Goal: Task Accomplishment & Management: Use online tool/utility

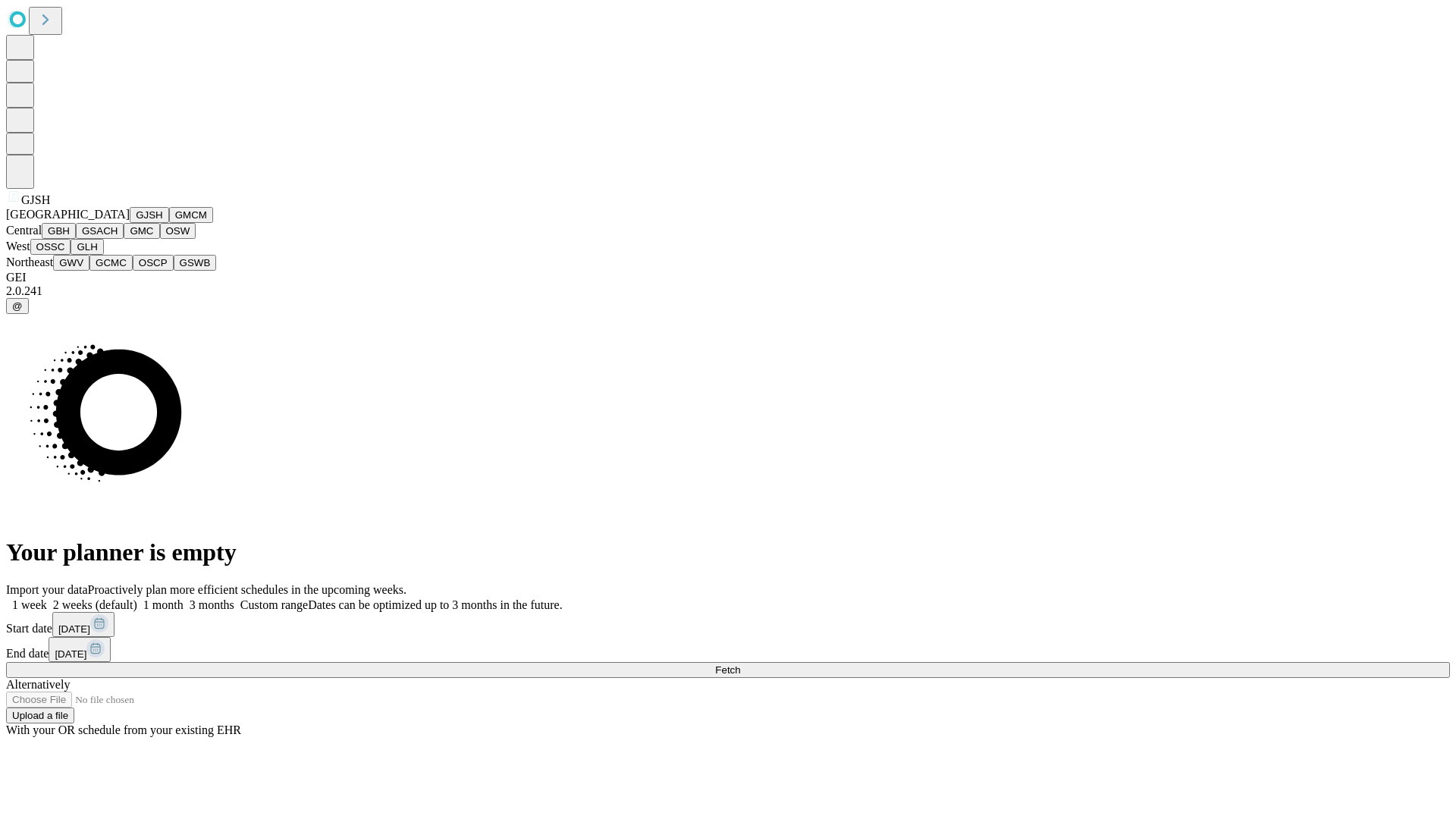
click at [129, 223] on button "GJSH" at bounding box center [149, 215] width 40 height 16
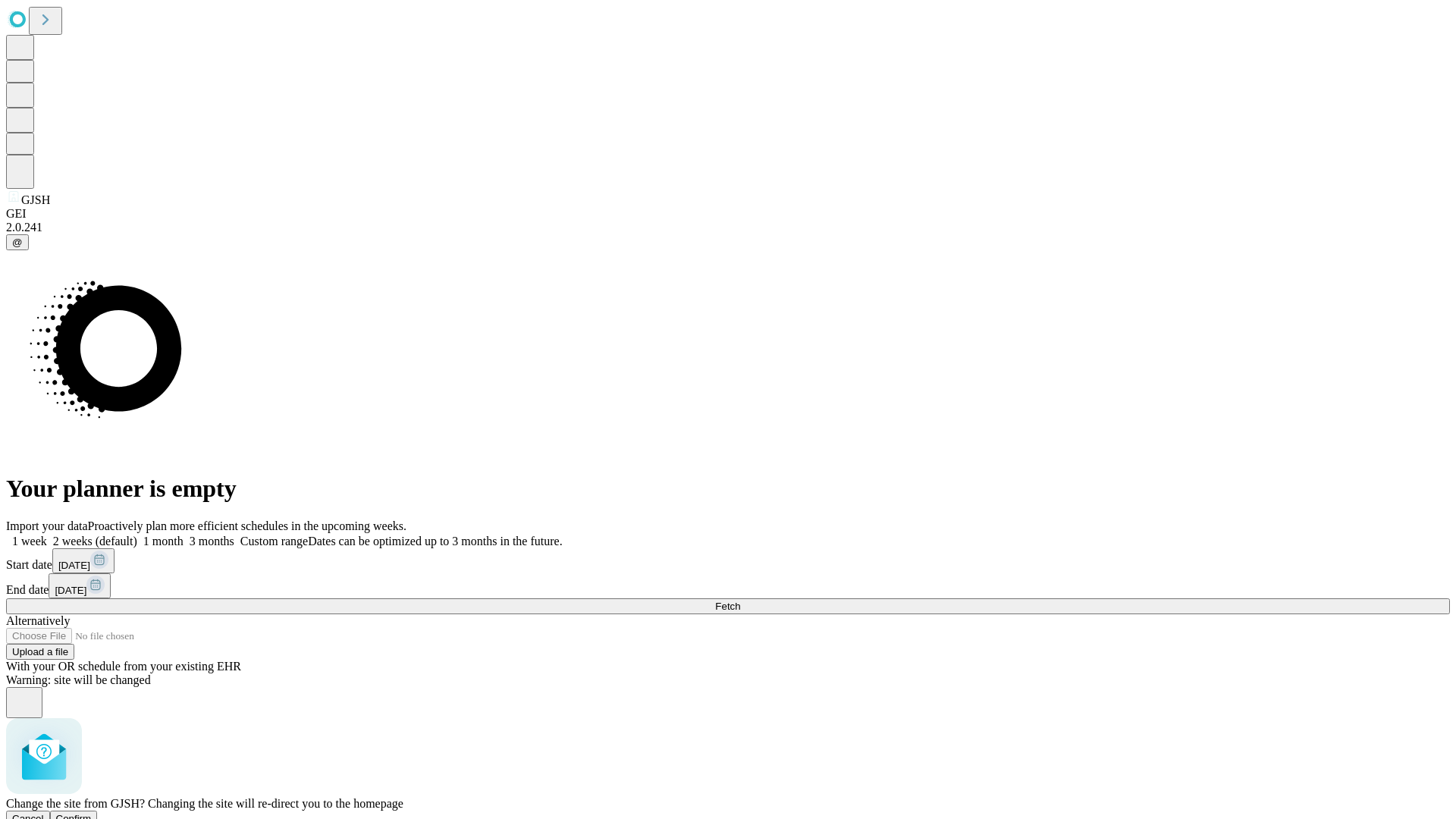
click at [91, 813] on span "Confirm" at bounding box center [74, 818] width 36 height 11
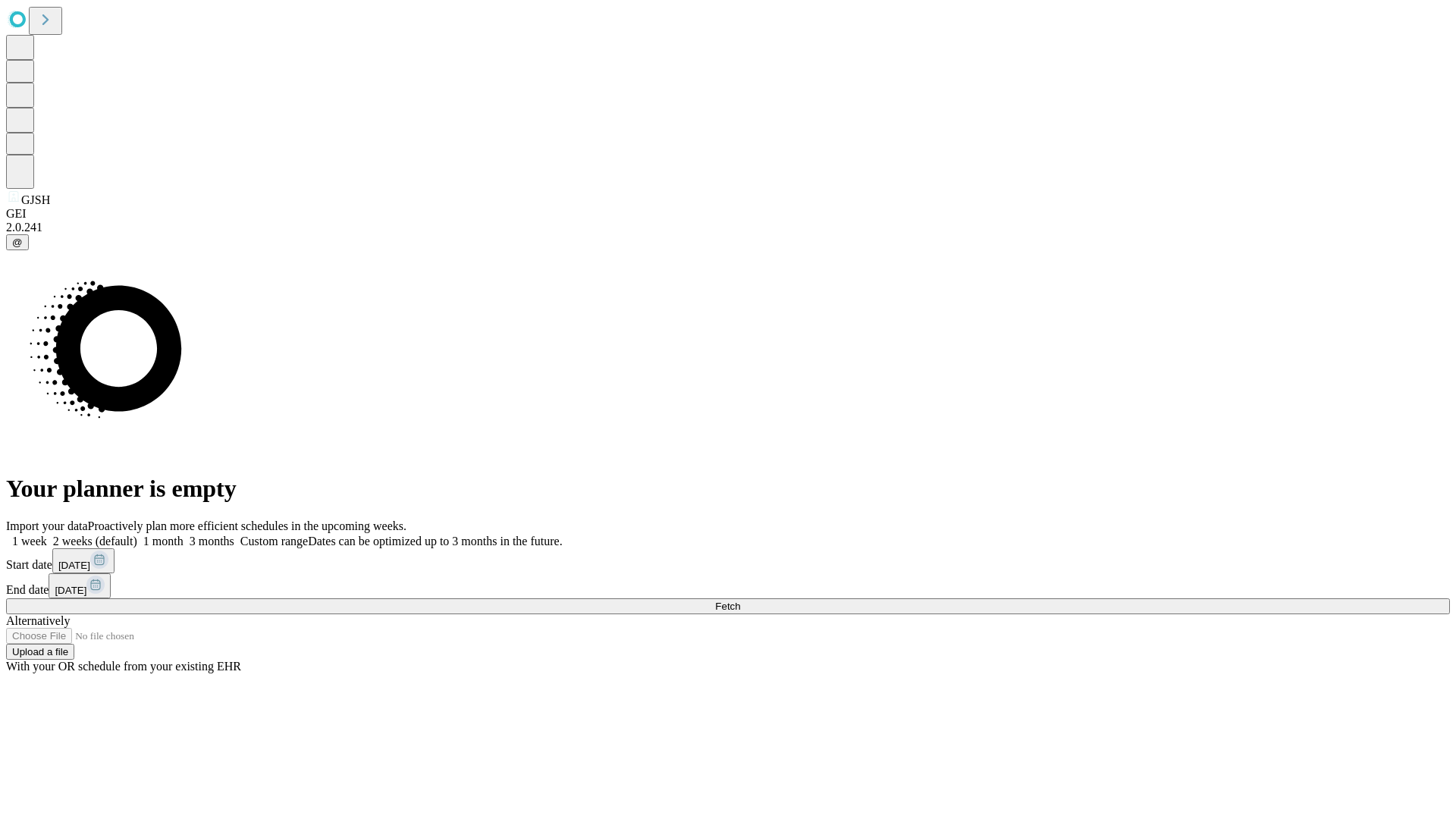
click at [184, 535] on label "1 month" at bounding box center [160, 541] width 47 height 13
click at [740, 601] on span "Fetch" at bounding box center [727, 606] width 25 height 11
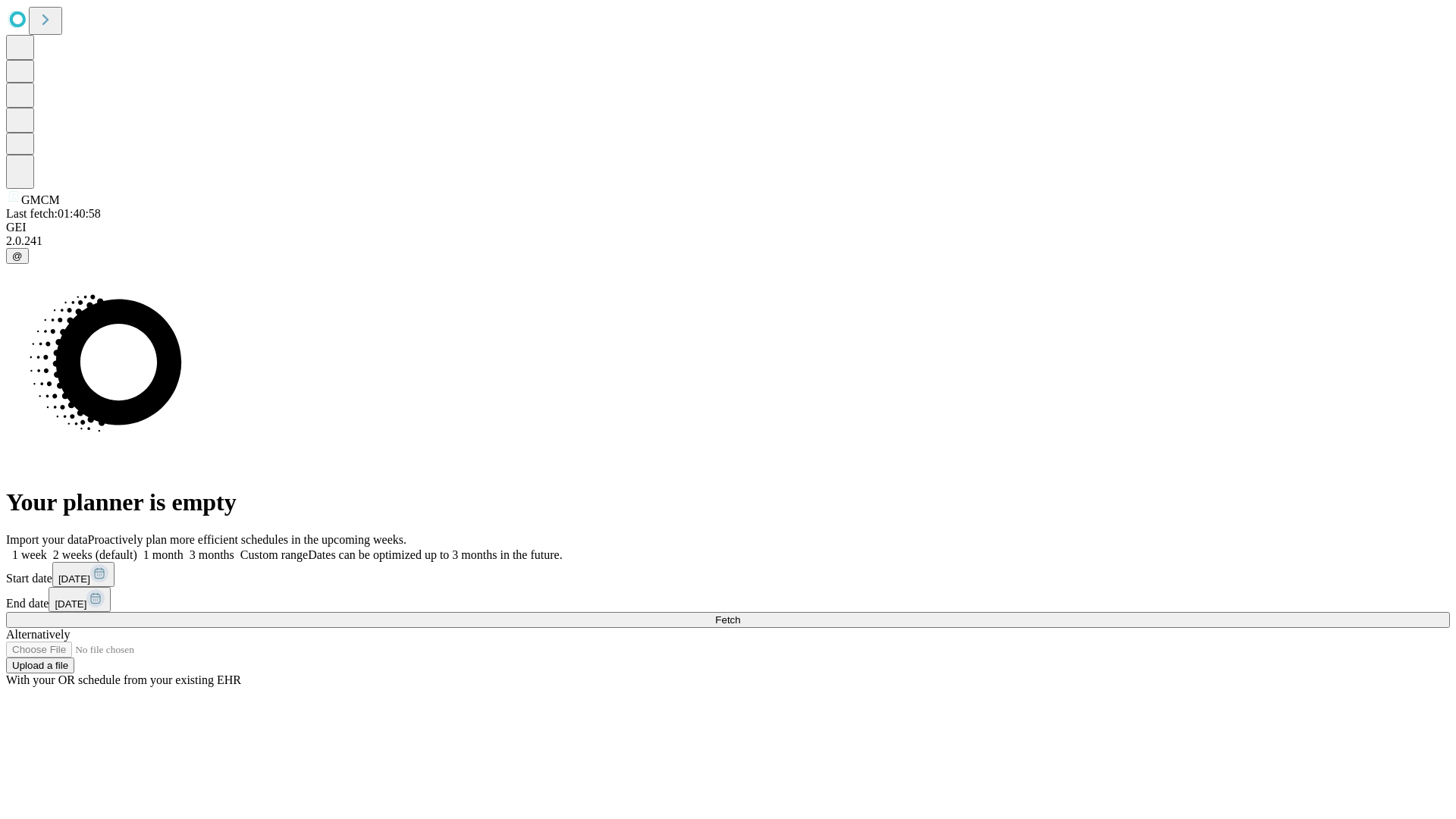
click at [184, 548] on label "1 month" at bounding box center [160, 554] width 47 height 13
click at [740, 614] on span "Fetch" at bounding box center [727, 619] width 25 height 11
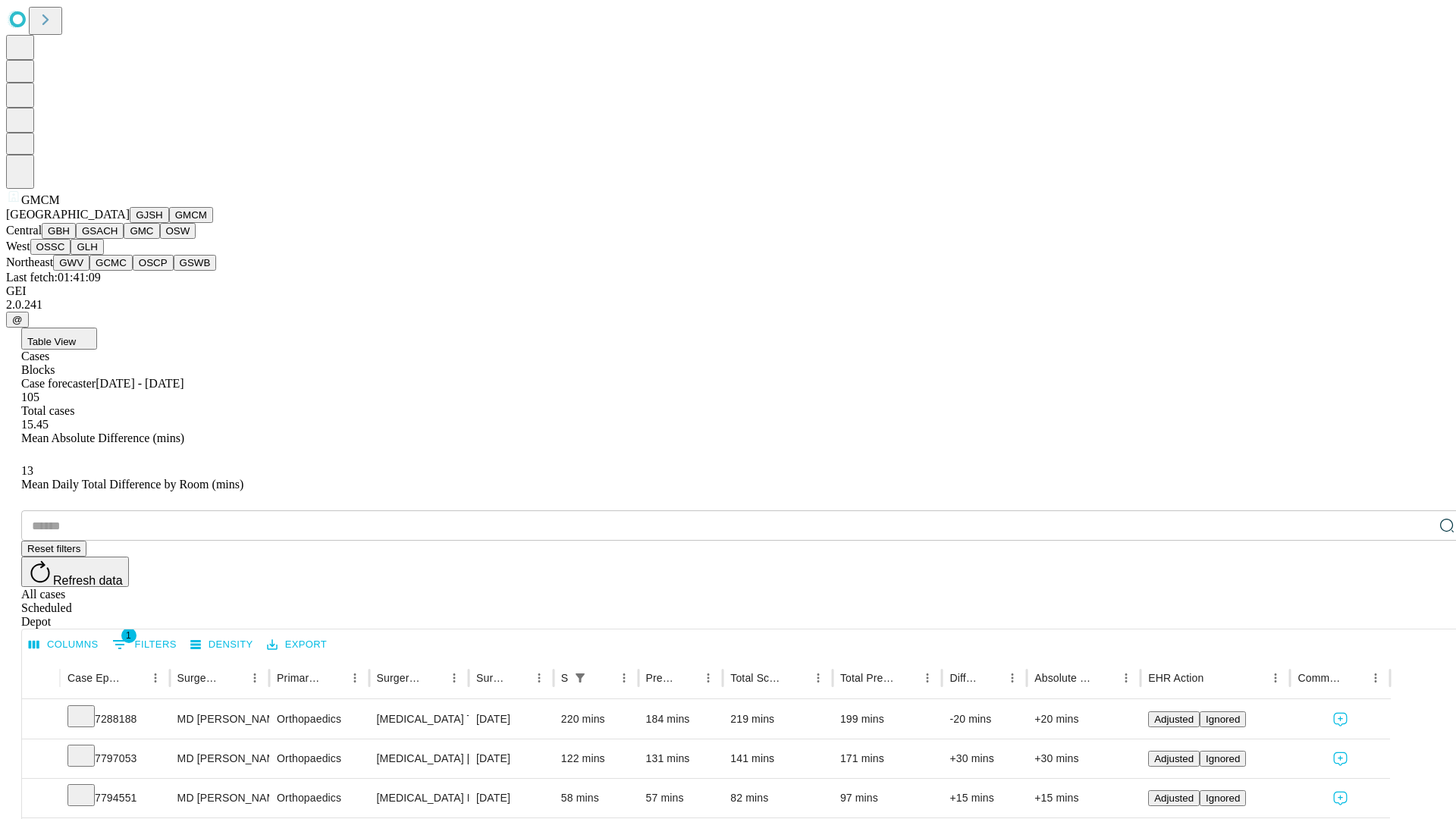
click at [76, 239] on button "GBH" at bounding box center [58, 231] width 34 height 16
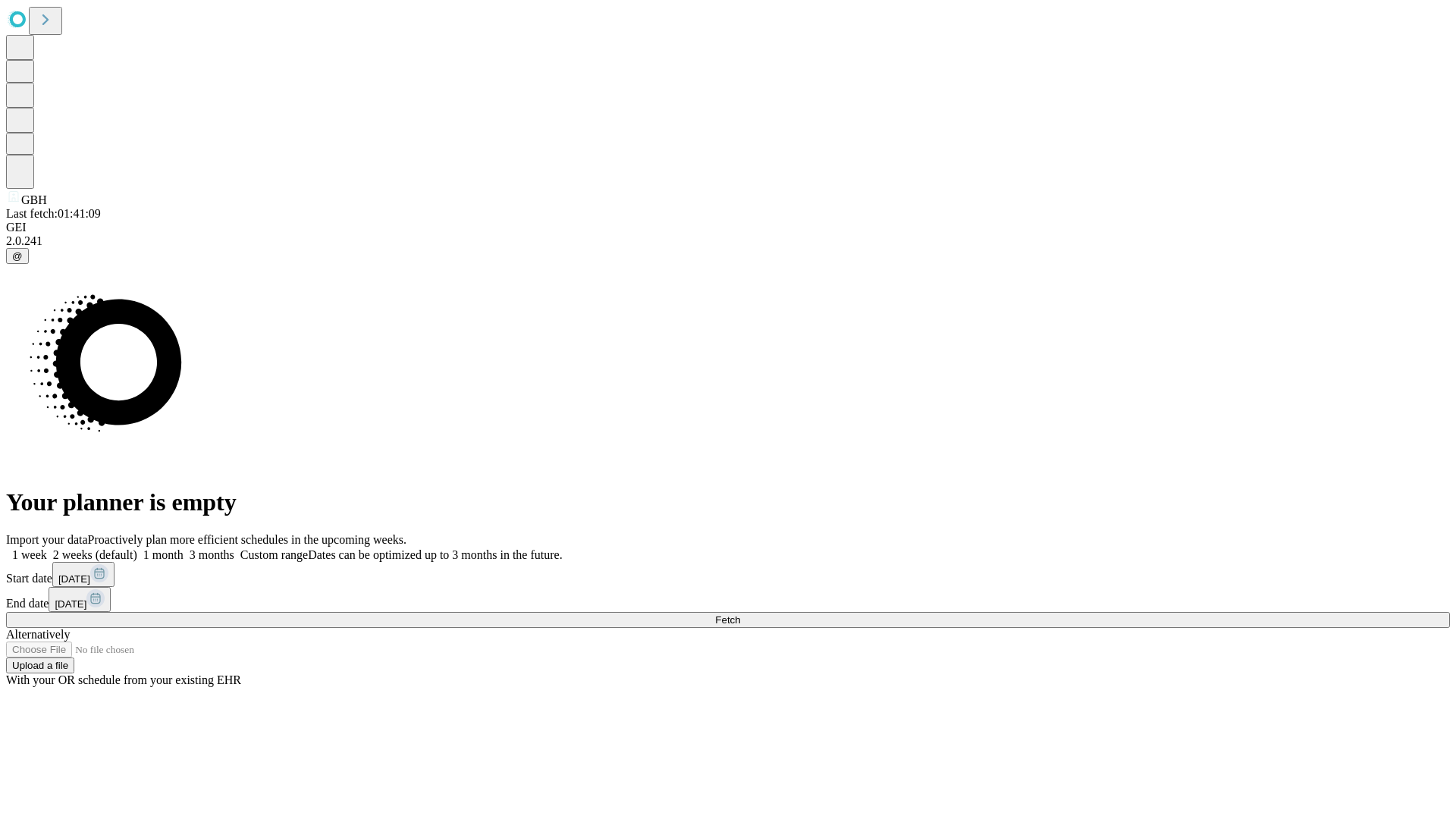
click at [184, 548] on label "1 month" at bounding box center [160, 554] width 47 height 13
click at [740, 614] on span "Fetch" at bounding box center [727, 619] width 25 height 11
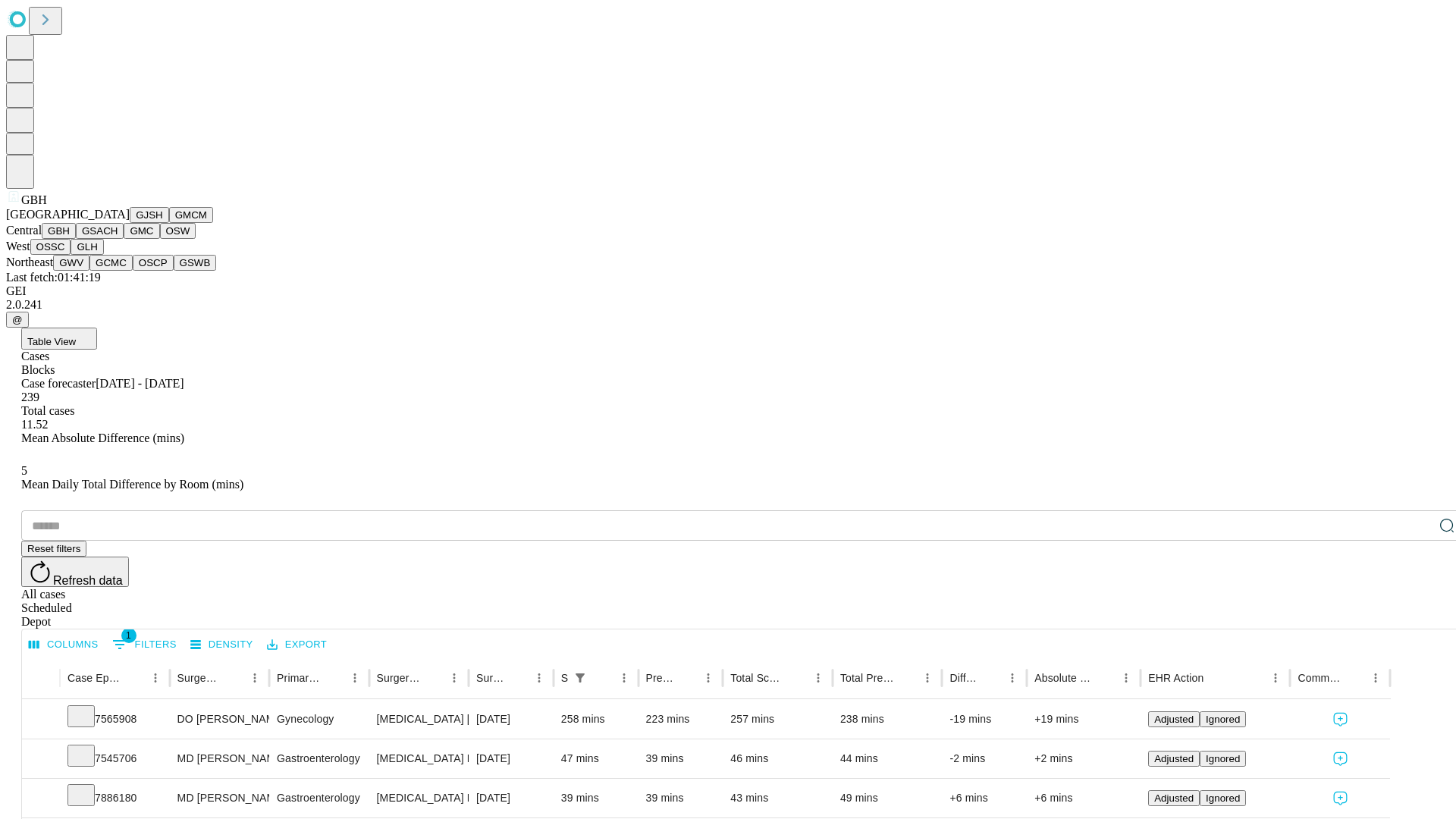
click at [118, 239] on button "GSACH" at bounding box center [99, 231] width 47 height 16
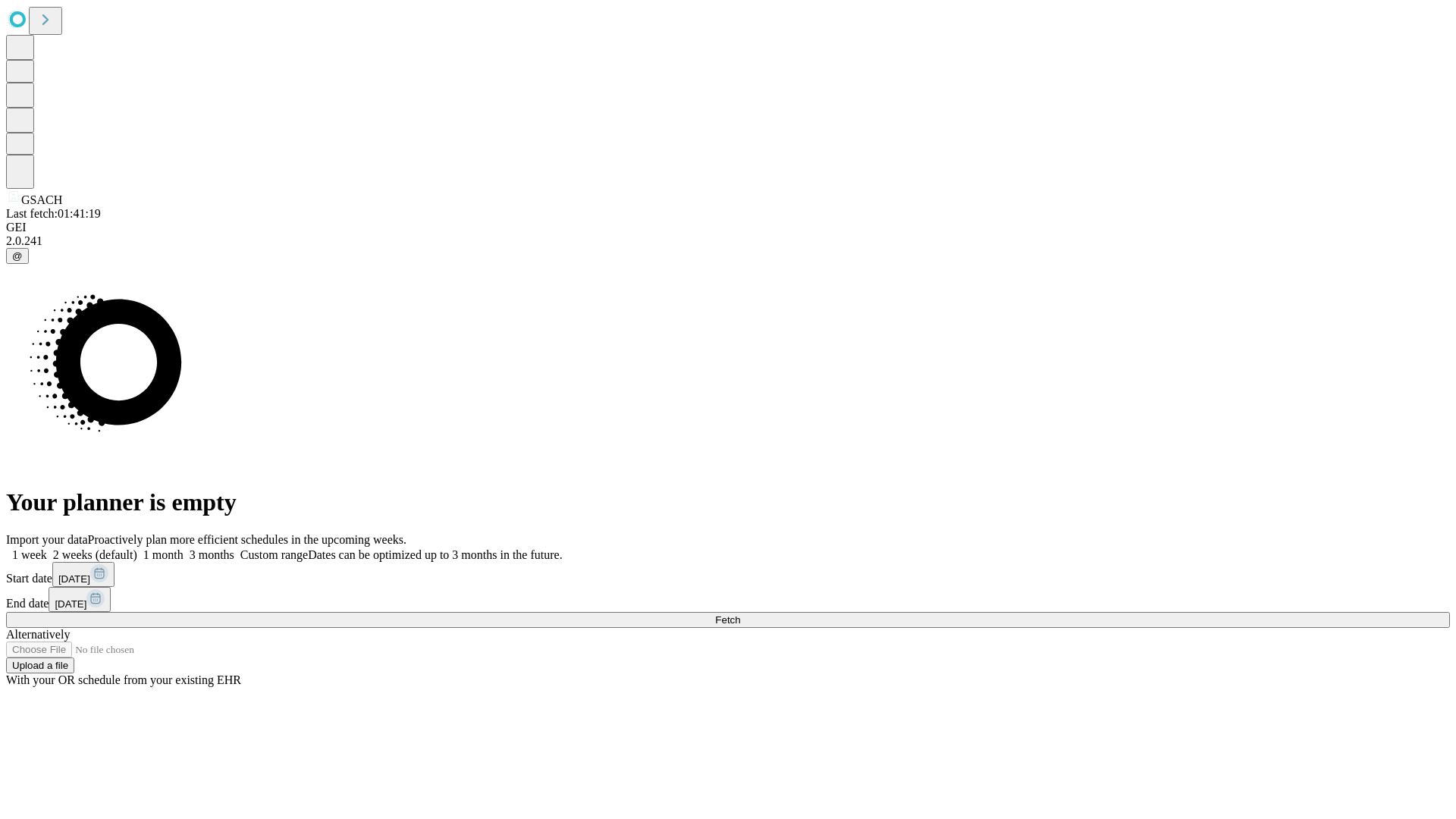
click at [184, 548] on label "1 month" at bounding box center [160, 554] width 47 height 13
click at [740, 614] on span "Fetch" at bounding box center [727, 619] width 25 height 11
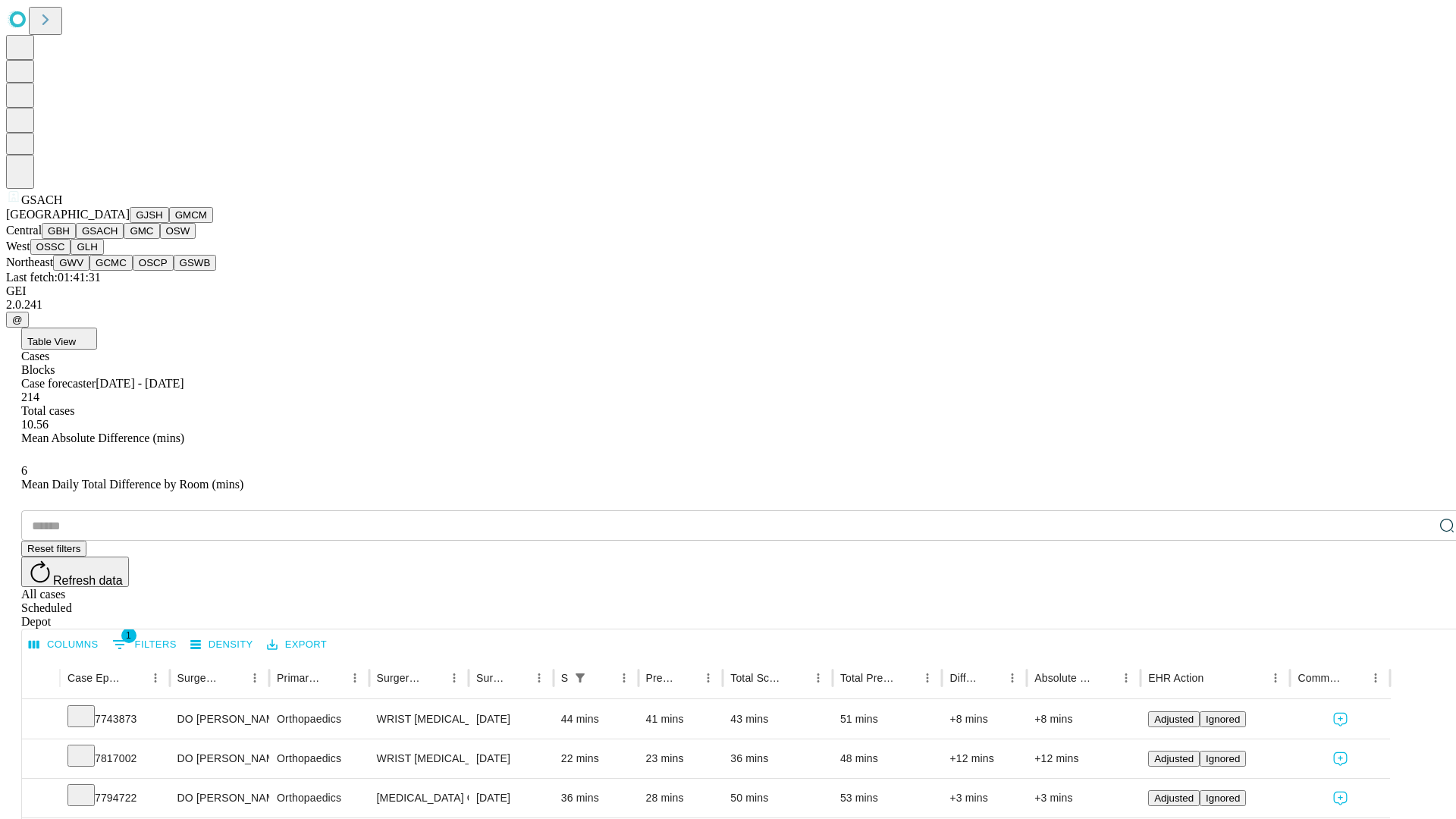
click at [124, 239] on button "GMC" at bounding box center [142, 231] width 36 height 16
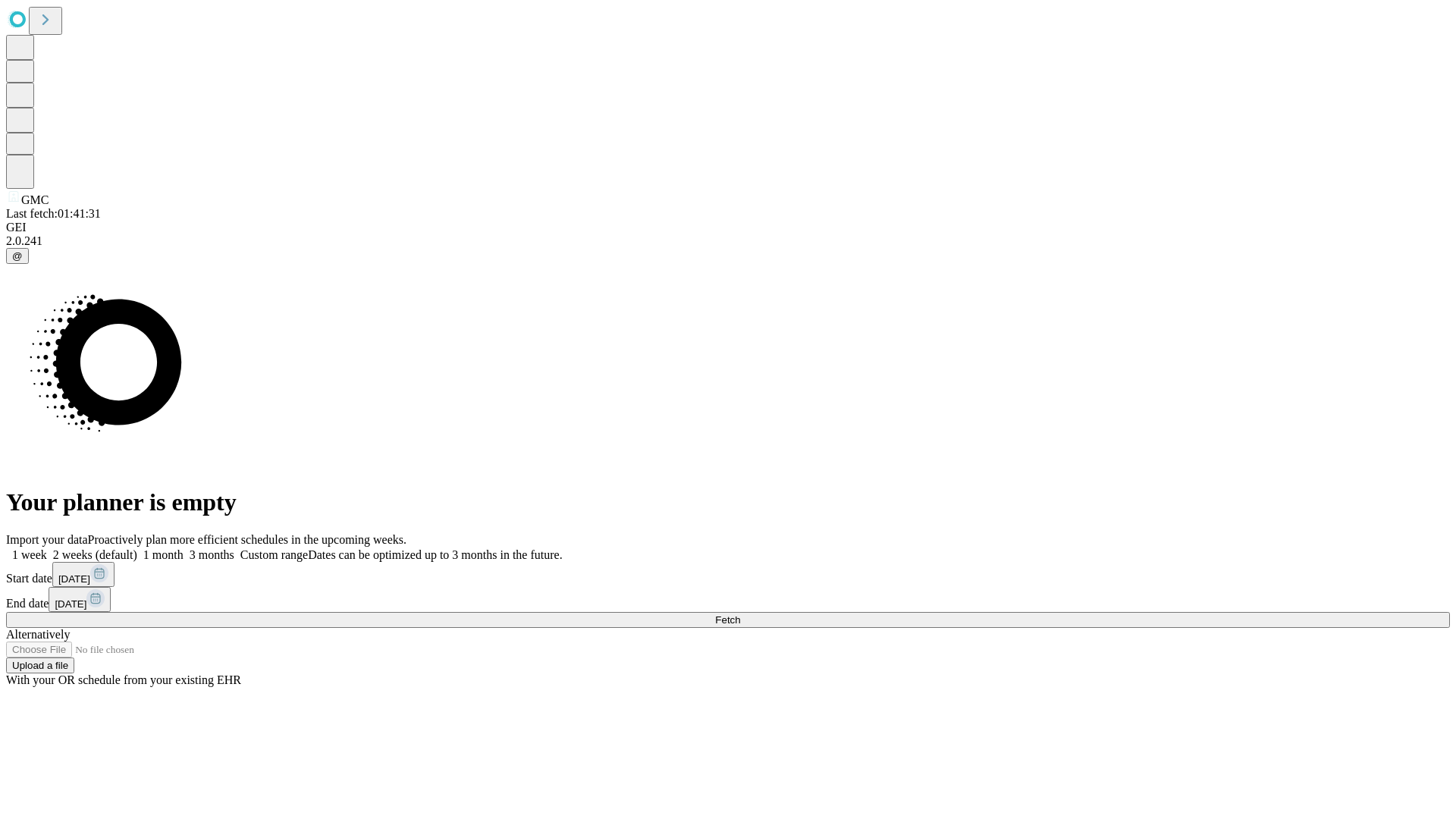
click at [184, 548] on label "1 month" at bounding box center [160, 554] width 47 height 13
click at [740, 614] on span "Fetch" at bounding box center [727, 619] width 25 height 11
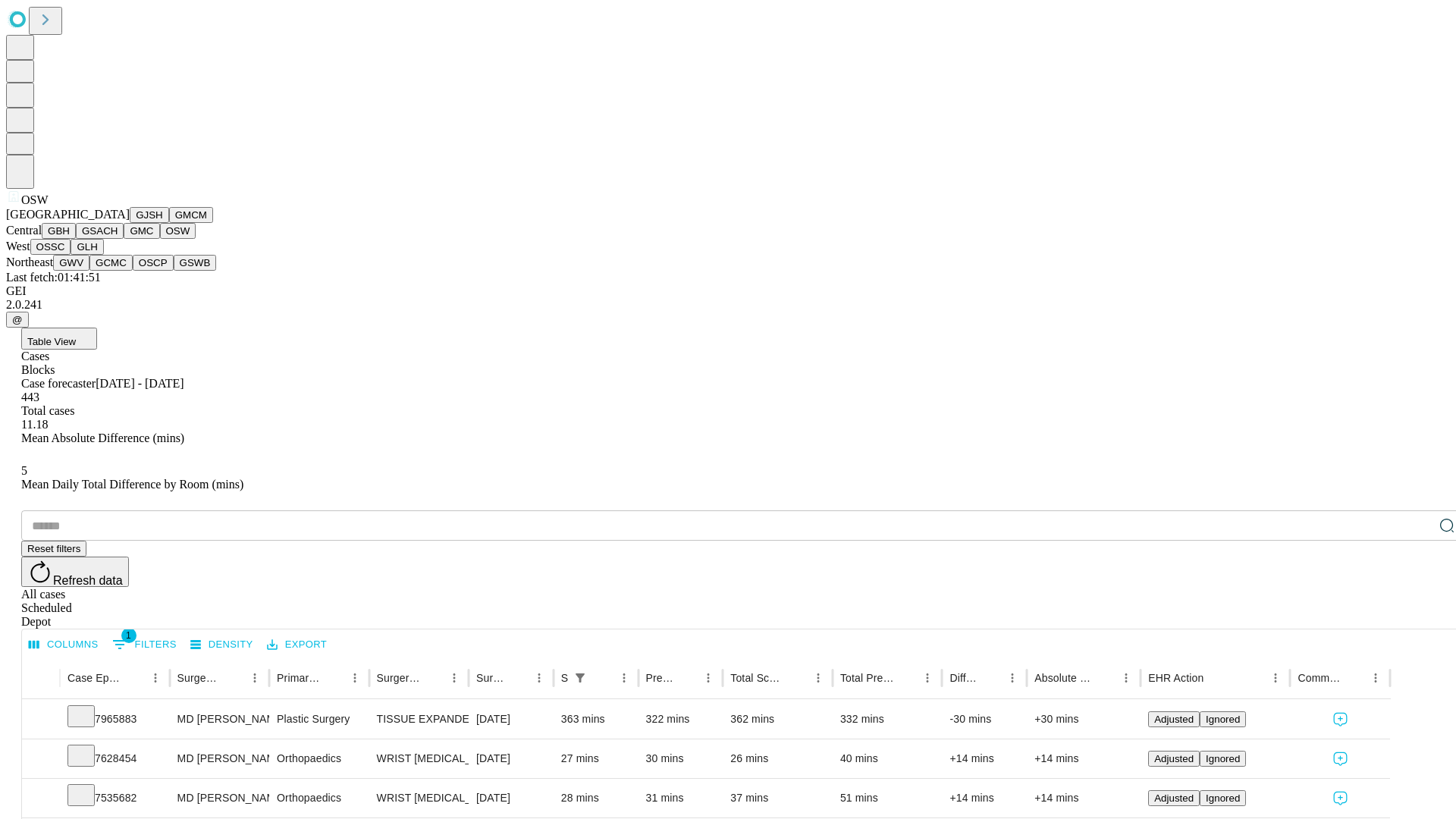
click at [71, 255] on button "OSSC" at bounding box center [50, 247] width 41 height 16
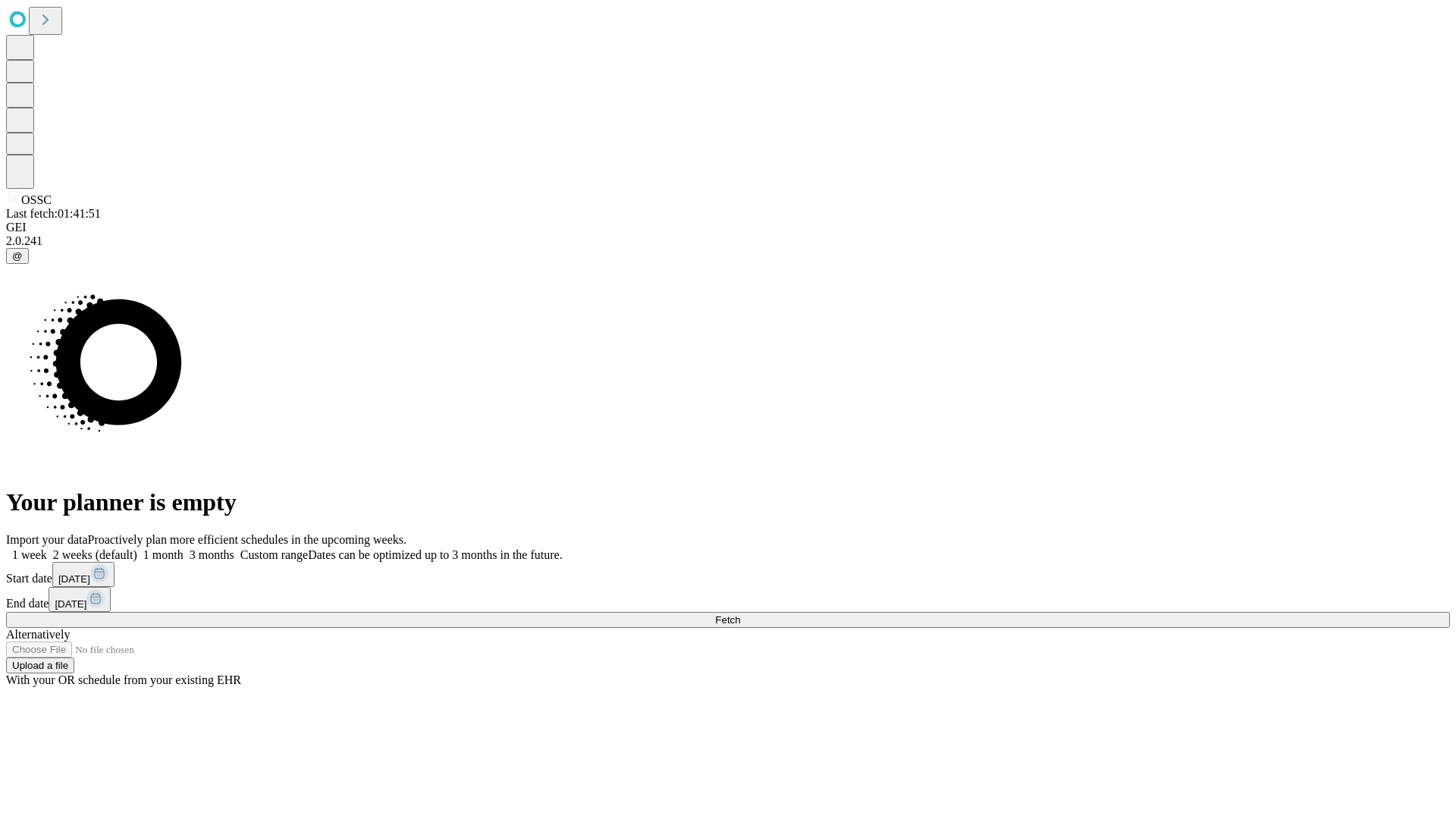
click at [184, 548] on label "1 month" at bounding box center [160, 554] width 47 height 13
click at [740, 614] on span "Fetch" at bounding box center [727, 619] width 25 height 11
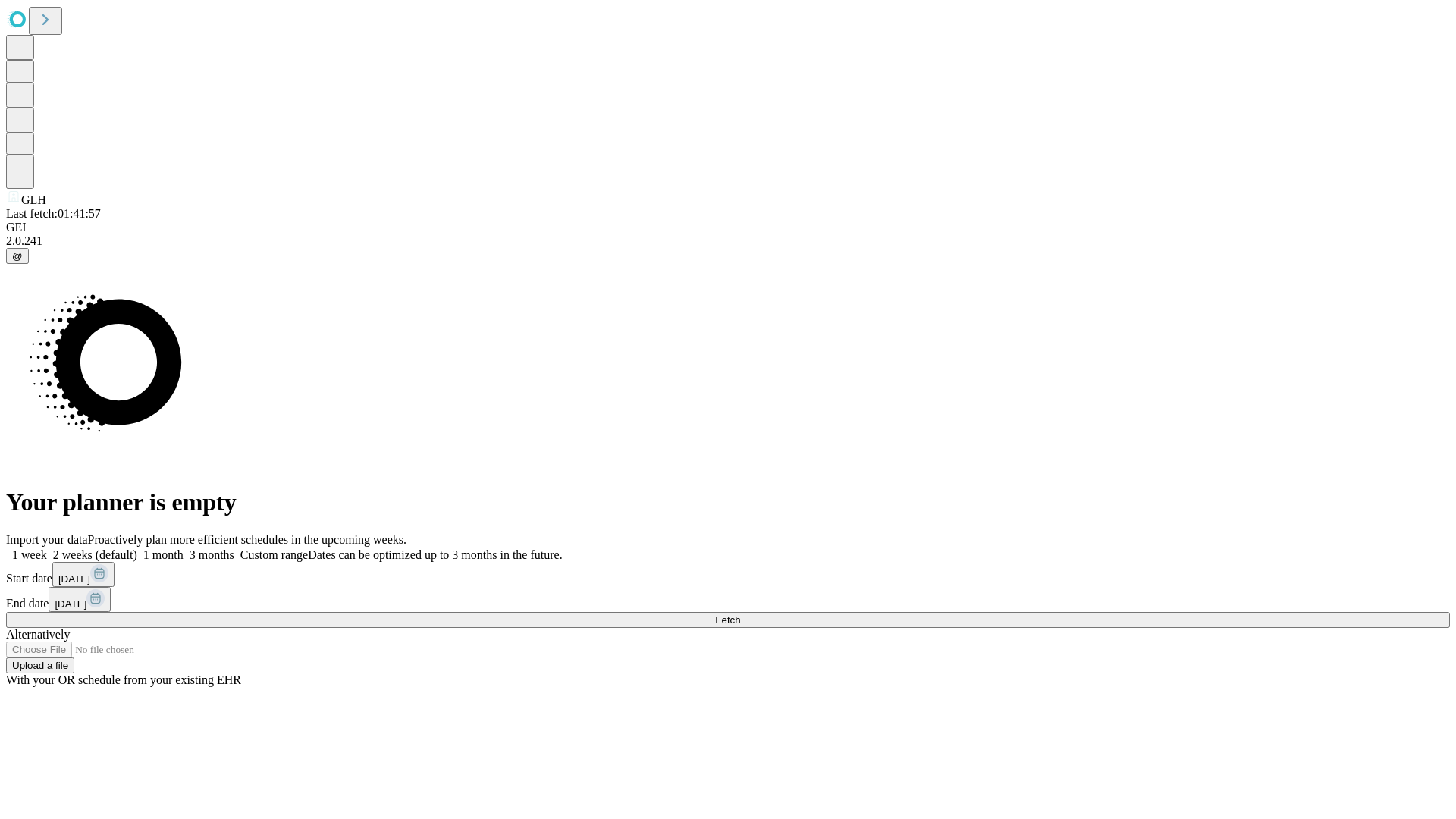
click at [184, 548] on label "1 month" at bounding box center [160, 554] width 47 height 13
click at [740, 614] on span "Fetch" at bounding box center [727, 619] width 25 height 11
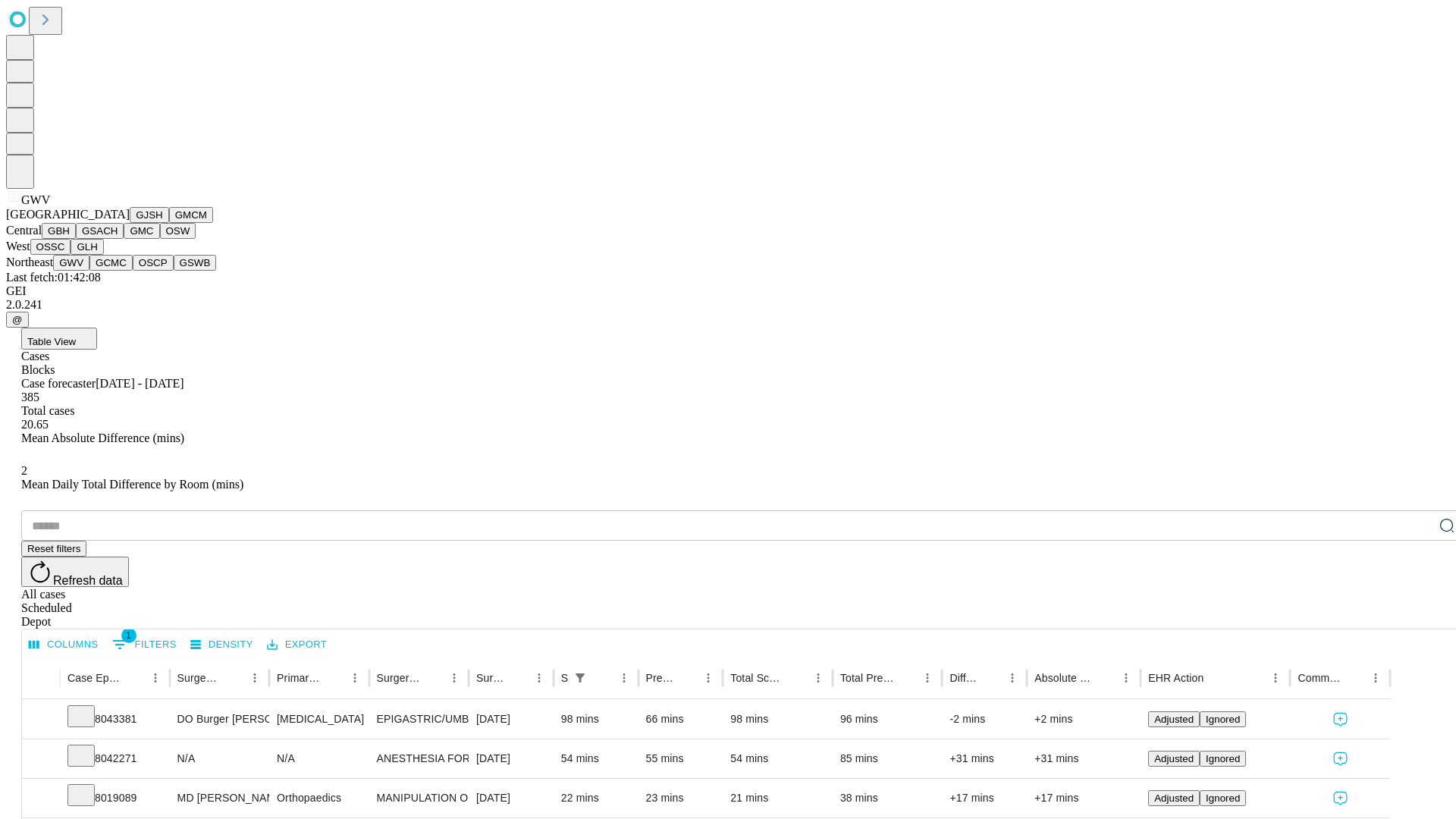
click at [118, 271] on button "GCMC" at bounding box center [111, 263] width 43 height 16
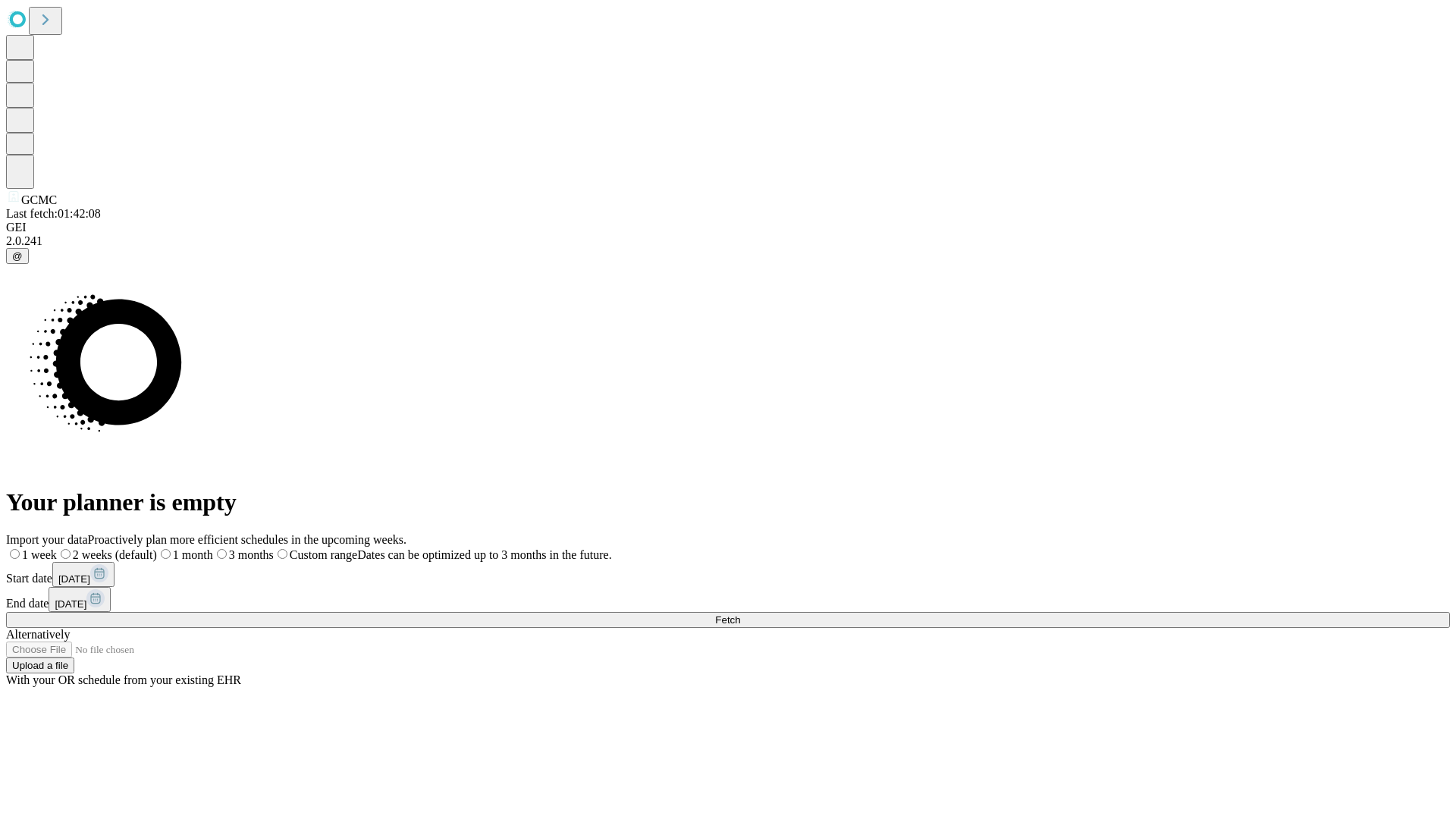
click at [213, 548] on label "1 month" at bounding box center [185, 554] width 56 height 13
click at [740, 614] on span "Fetch" at bounding box center [727, 619] width 25 height 11
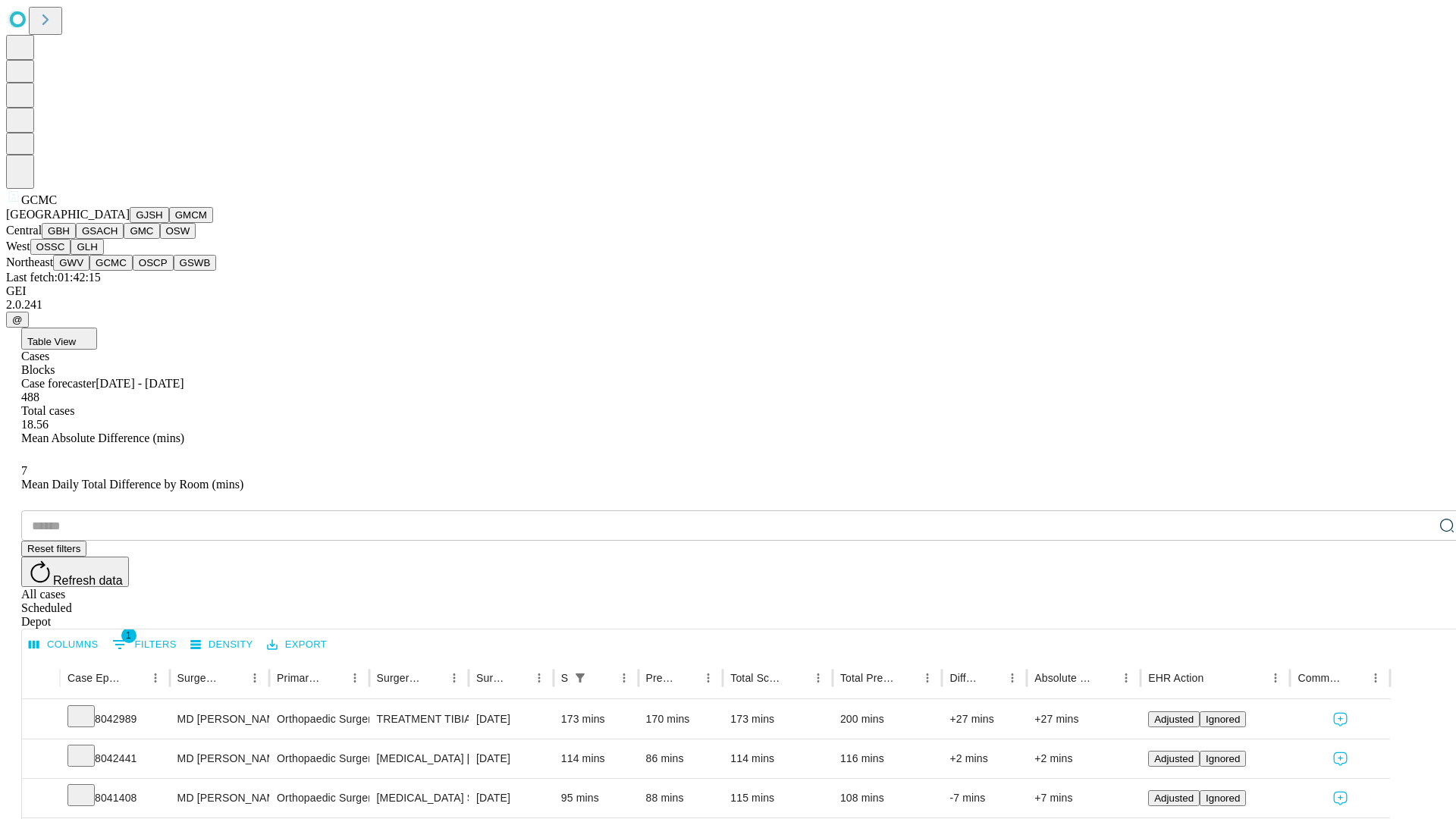
click at [133, 271] on button "OSCP" at bounding box center [153, 263] width 41 height 16
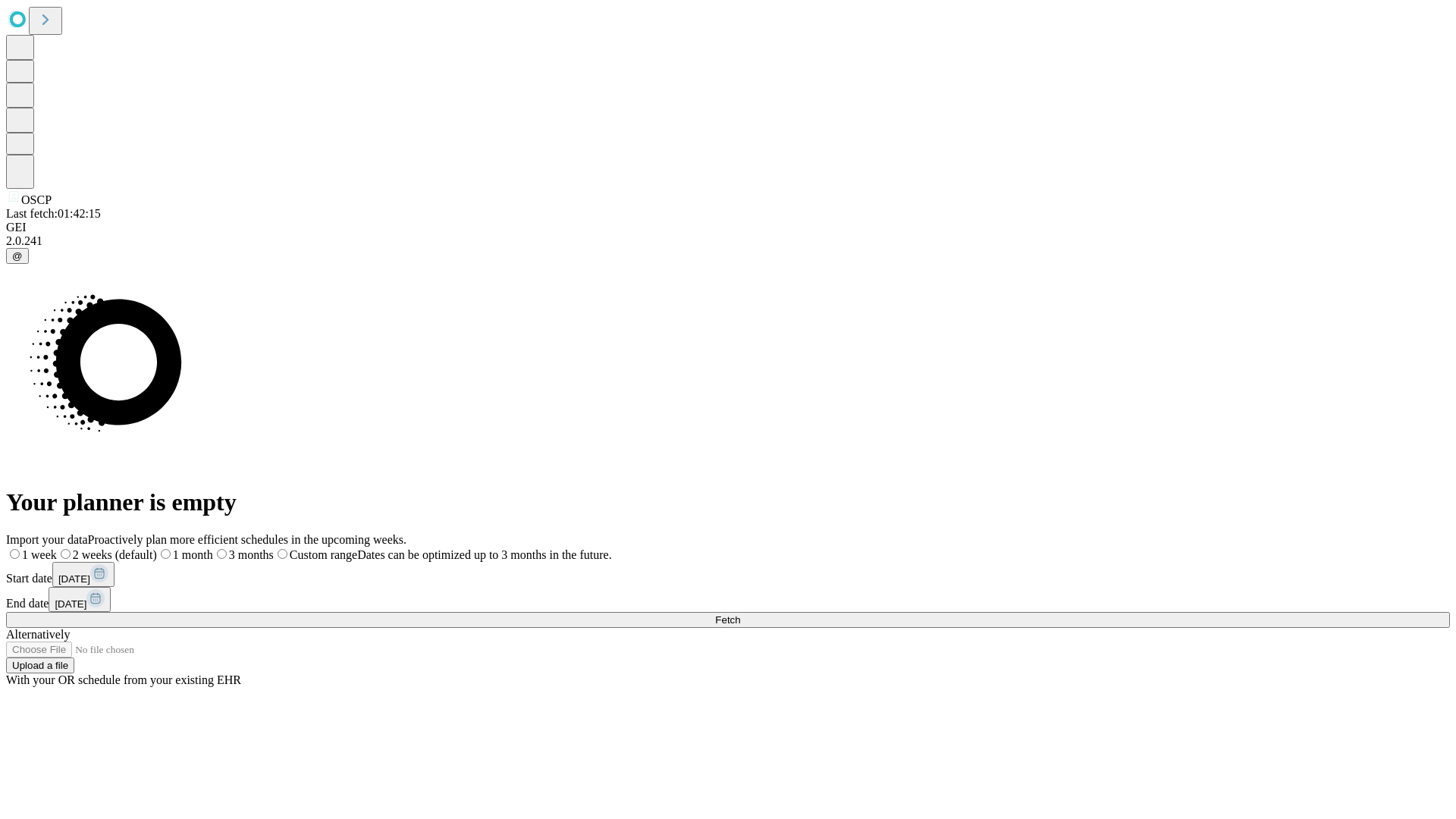
click at [213, 548] on label "1 month" at bounding box center [185, 554] width 56 height 13
click at [740, 614] on span "Fetch" at bounding box center [727, 619] width 25 height 11
